Goal: Task Accomplishment & Management: Manage account settings

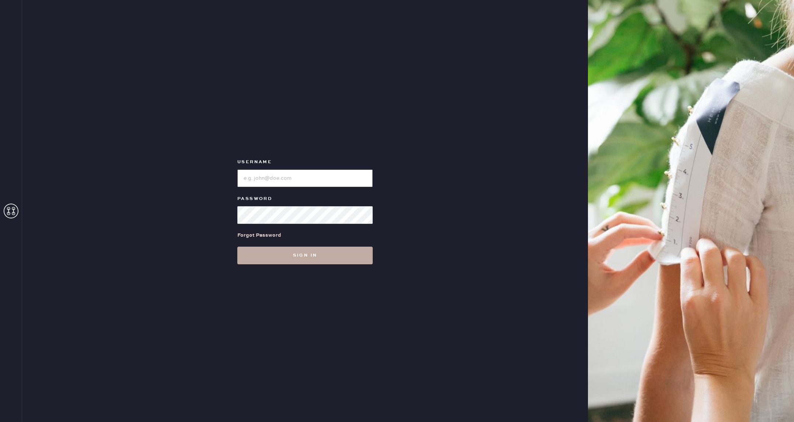
type input "reformationgoldcoastchicago"
click at [309, 255] on button "Sign in" at bounding box center [304, 256] width 135 height 18
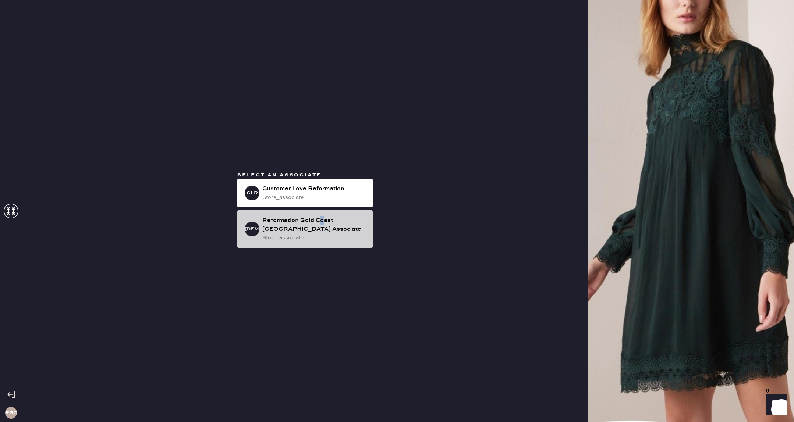
click at [321, 221] on div "Reformation Gold Coast [GEOGRAPHIC_DATA] Associate" at bounding box center [314, 225] width 104 height 18
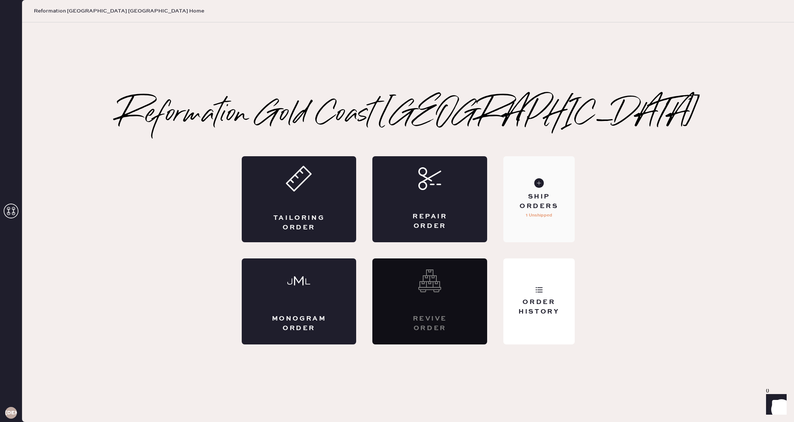
click at [526, 223] on div "Ship Orders 1 Unshipped" at bounding box center [538, 199] width 71 height 86
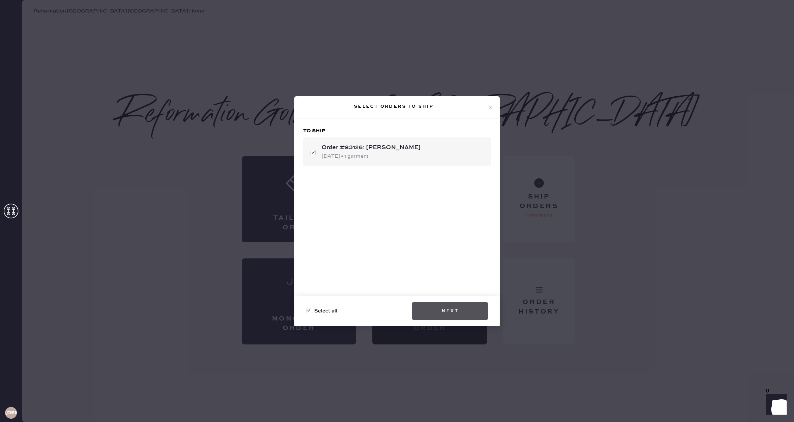
click at [456, 313] on button "Next" at bounding box center [450, 311] width 76 height 18
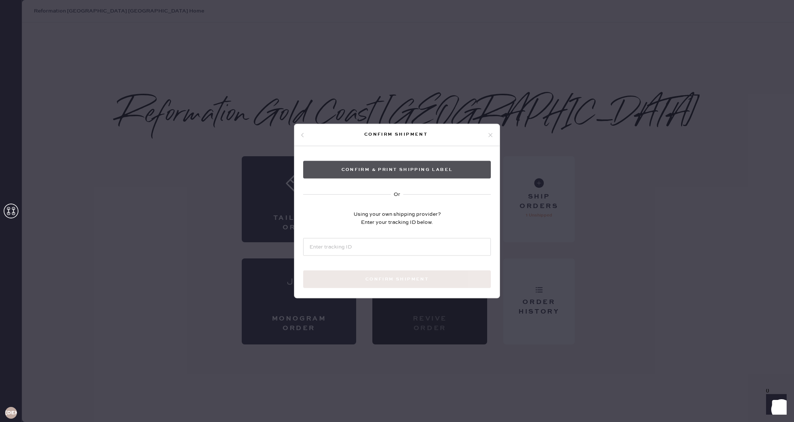
click at [437, 167] on button "Confirm & Print shipping label" at bounding box center [397, 170] width 188 height 18
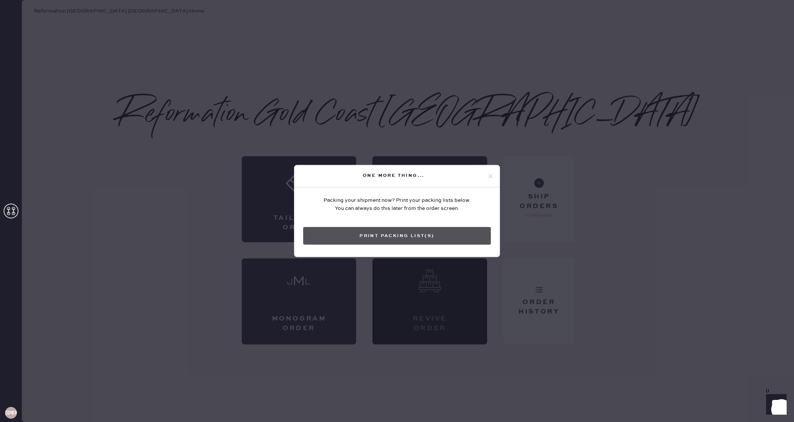
click at [403, 239] on button "Print Packing List(s)" at bounding box center [397, 236] width 188 height 18
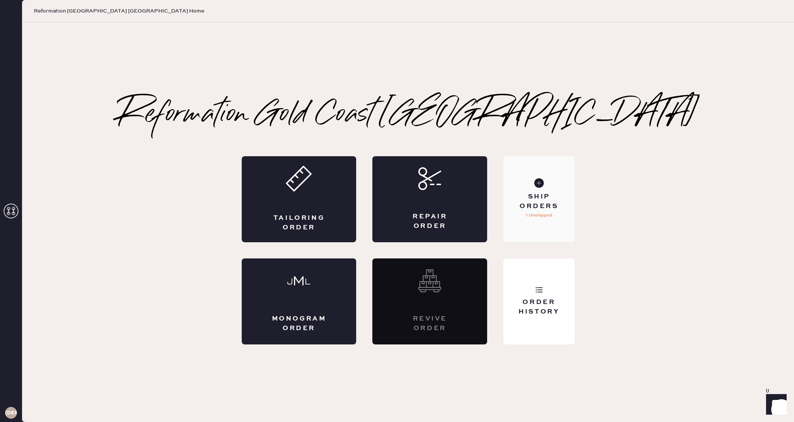
click at [553, 213] on div "Ship Orders 1 Unshipped" at bounding box center [538, 199] width 71 height 86
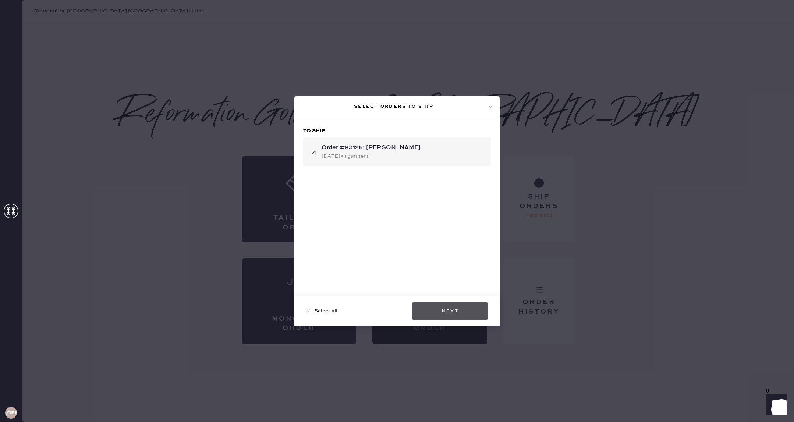
click at [457, 313] on button "Next" at bounding box center [450, 311] width 76 height 18
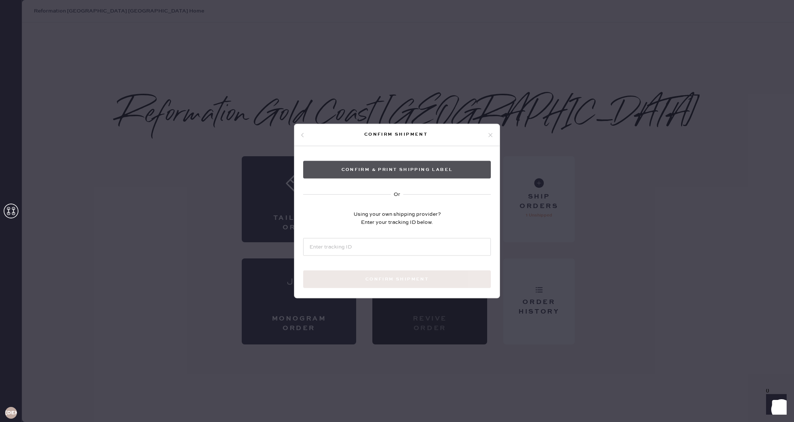
click at [401, 169] on button "Confirm & Print shipping label" at bounding box center [397, 170] width 188 height 18
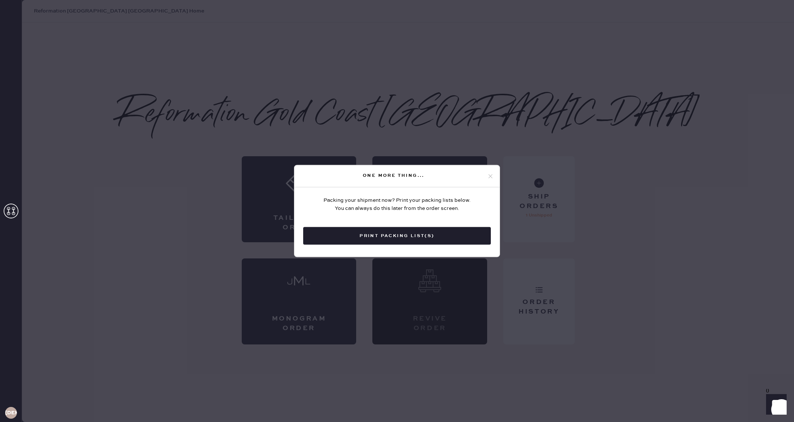
click at [488, 177] on icon at bounding box center [490, 176] width 7 height 7
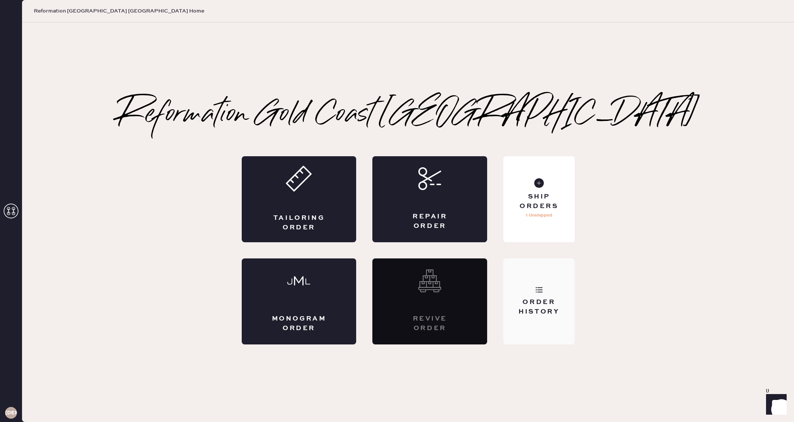
click at [520, 303] on div "Order History" at bounding box center [538, 307] width 59 height 18
click at [559, 189] on div "Ship Orders 1 Unshipped" at bounding box center [538, 199] width 71 height 86
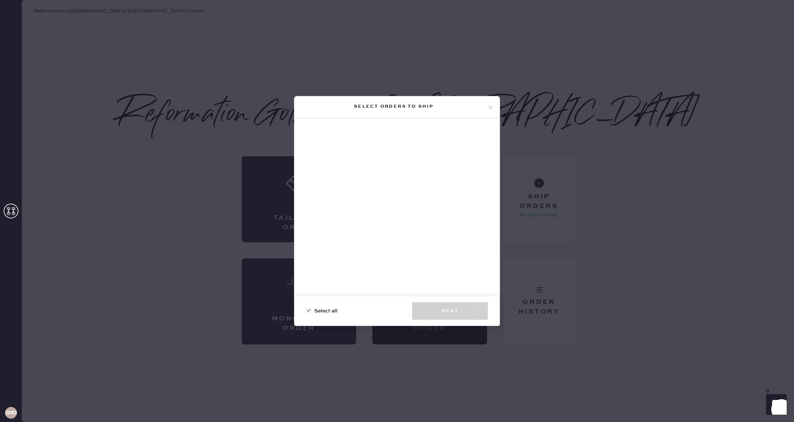
click at [207, 98] on div "Select orders to ship Select all Next" at bounding box center [397, 211] width 794 height 422
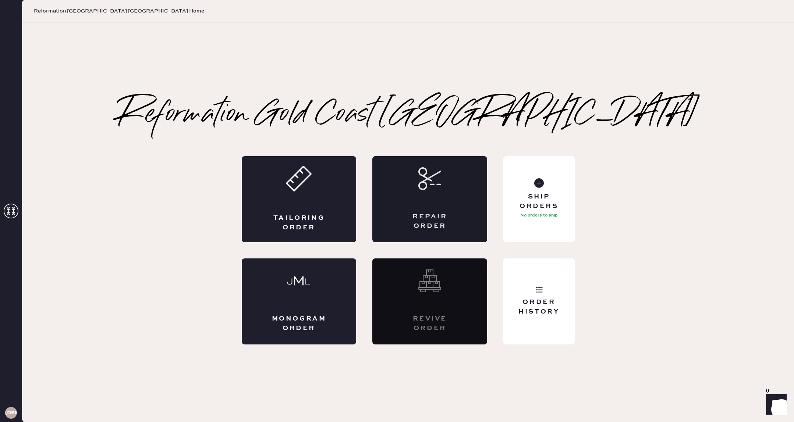
click at [443, 198] on div "Repair Order" at bounding box center [429, 199] width 115 height 86
click at [529, 280] on div "Order History" at bounding box center [538, 302] width 71 height 86
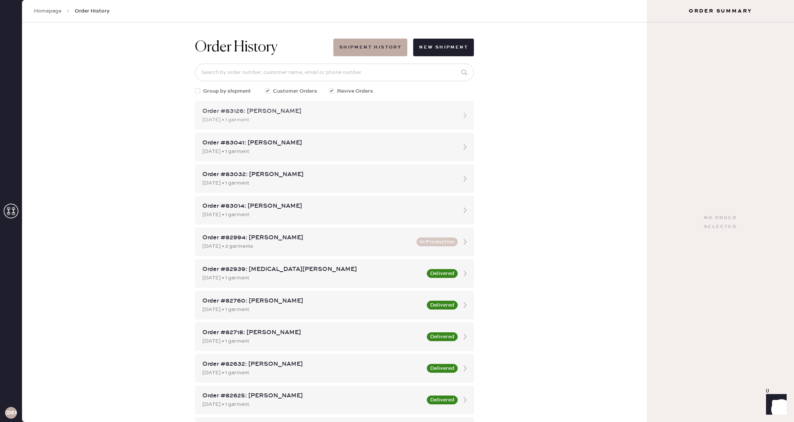
click at [312, 123] on div "[DATE] • 1 garment" at bounding box center [327, 120] width 251 height 8
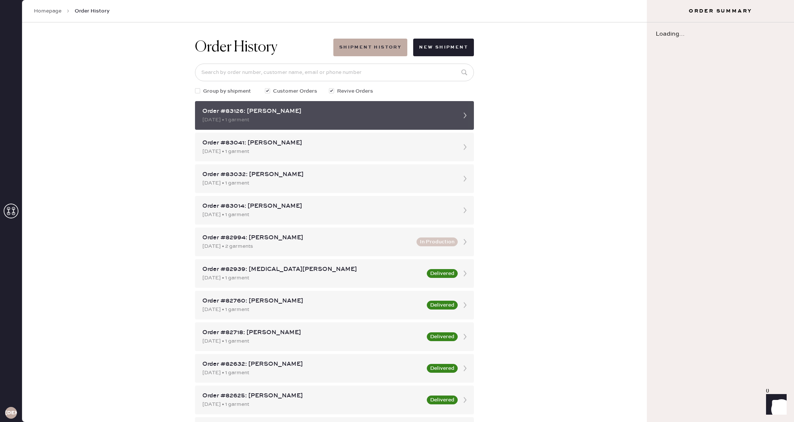
click at [258, 120] on div "[DATE] • 1 garment" at bounding box center [327, 120] width 251 height 8
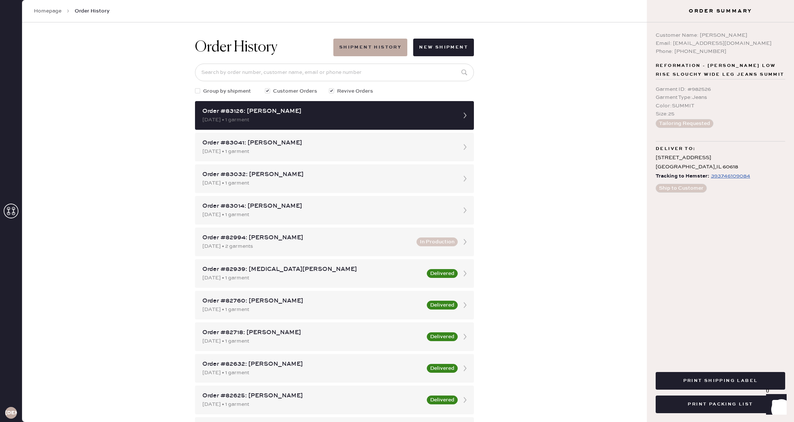
click at [562, 262] on div "Order History Shipment History New Shipment Group by shipment Customer Orders R…" at bounding box center [334, 222] width 625 height 400
click at [719, 380] on button "Print Shipping Label" at bounding box center [719, 381] width 129 height 18
